Goal: Information Seeking & Learning: Stay updated

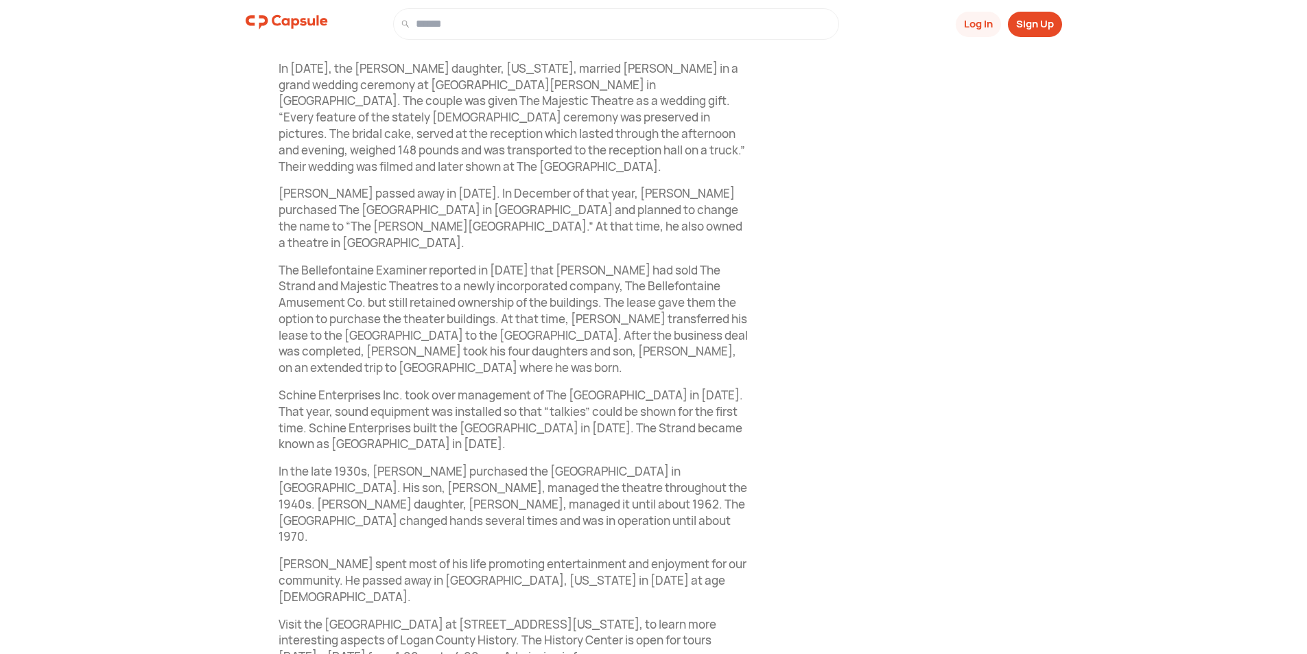
scroll to position [1218, 0]
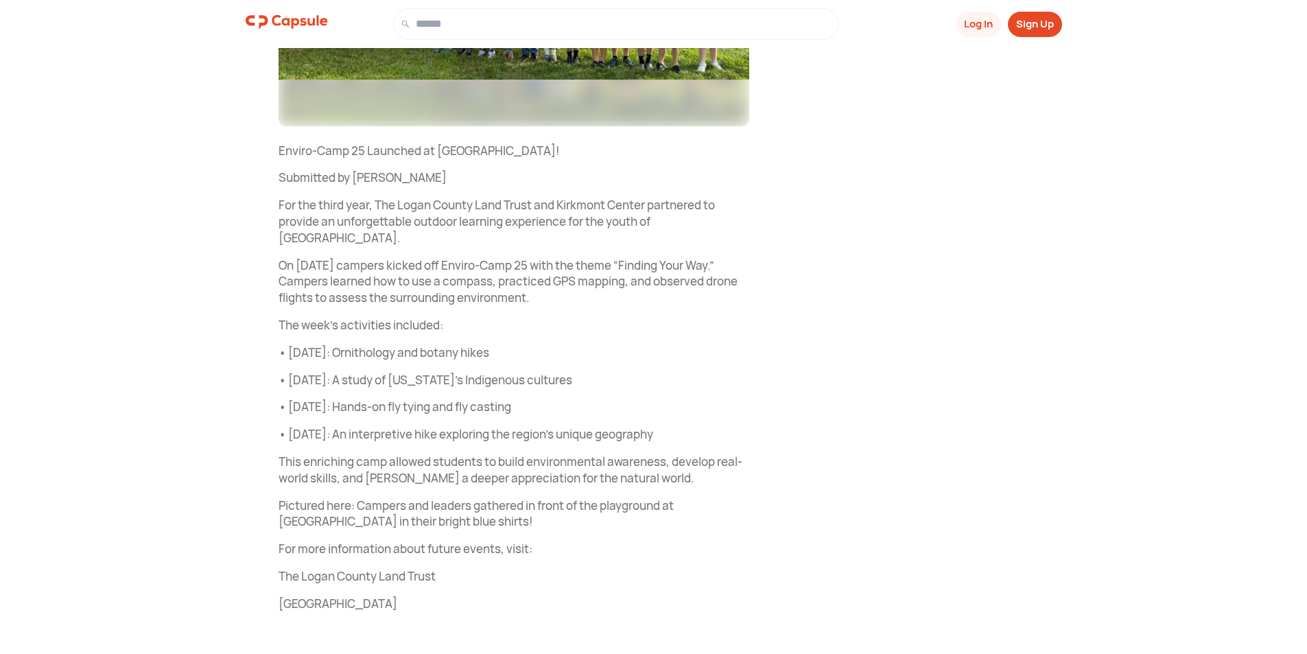
scroll to position [453, 0]
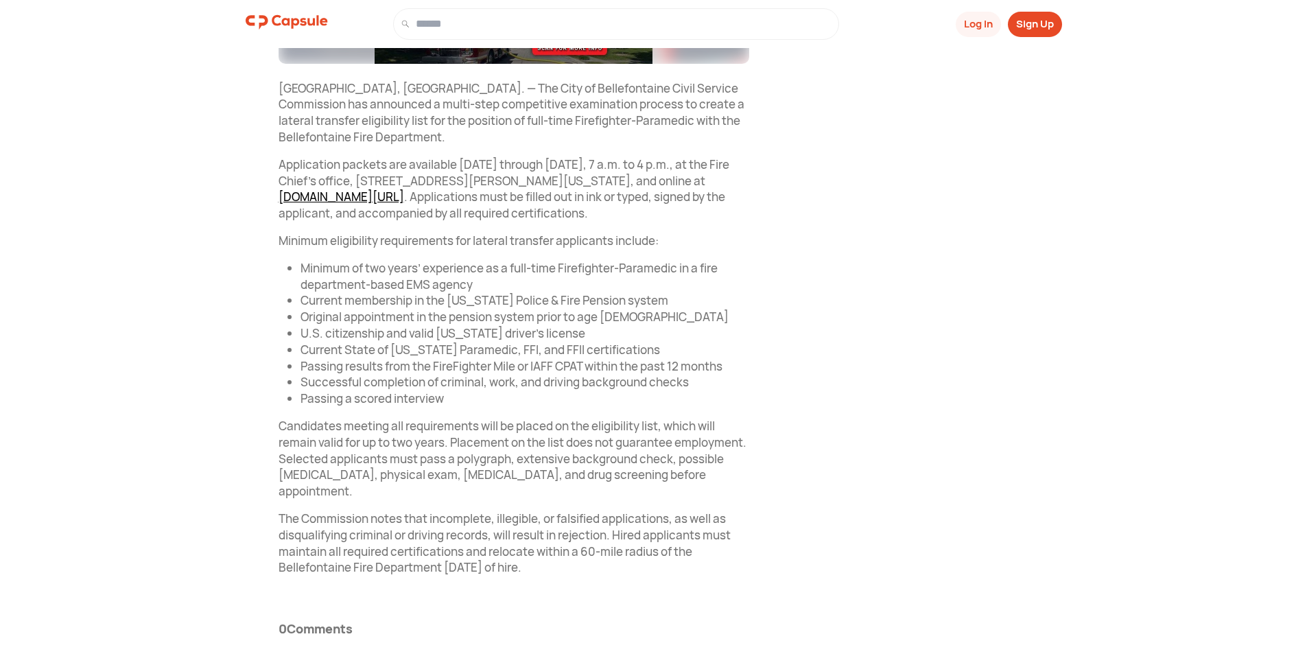
scroll to position [529, 0]
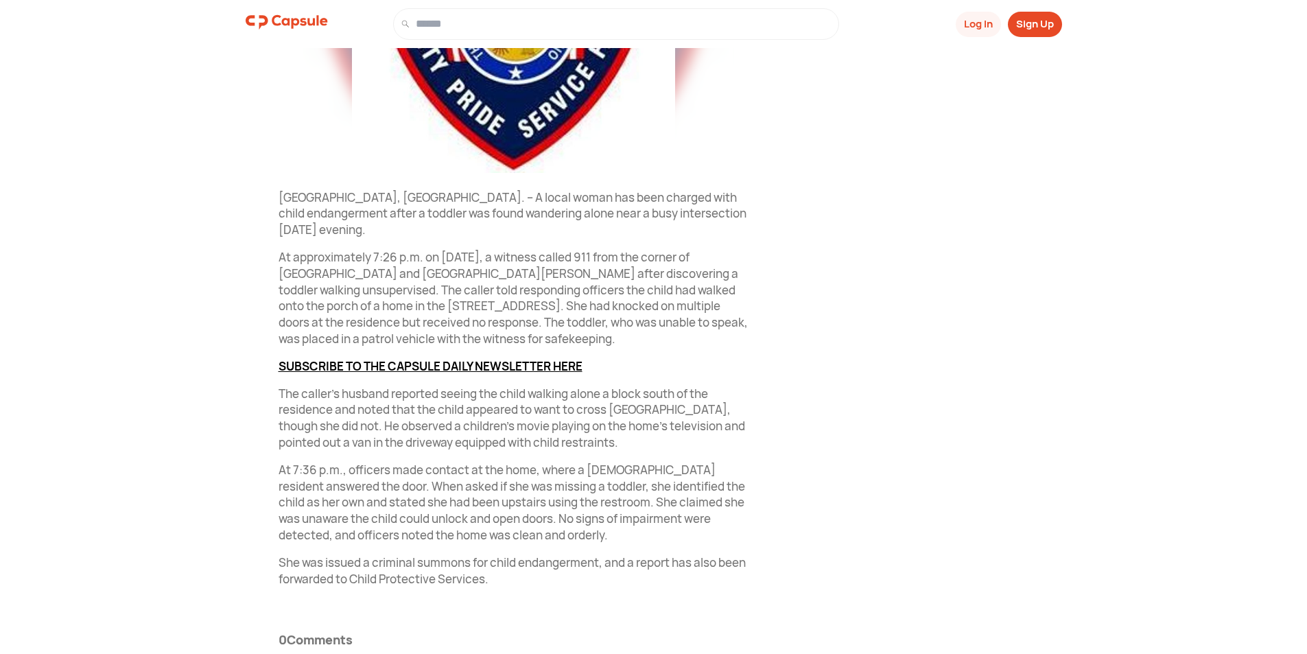
scroll to position [448, 0]
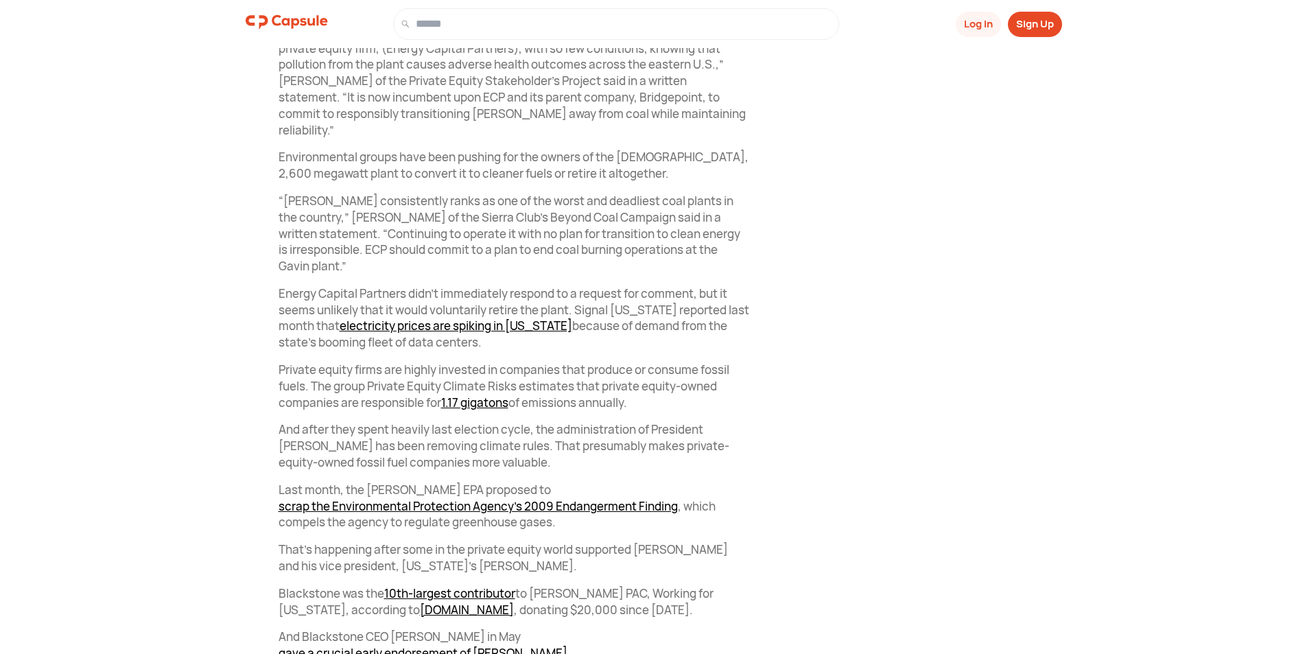
scroll to position [1303, 0]
